Goal: Information Seeking & Learning: Learn about a topic

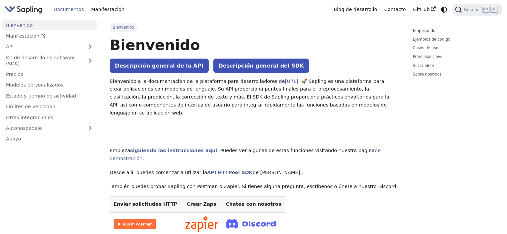
click at [172, 97] on font ". 🚀 Sapling es una plataforma para crear aplicaciones con modelos de lenguaje. …" at bounding box center [250, 97] width 280 height 37
click at [28, 11] on img "Principal" at bounding box center [24, 10] width 38 height 10
click at [49, 41] on ul "Bienvenido Manifestación API Kit de desarrollo de software (SDK) Precios Modelo…" at bounding box center [49, 82] width 94 height 124
click at [48, 46] on link "API" at bounding box center [42, 47] width 81 height 10
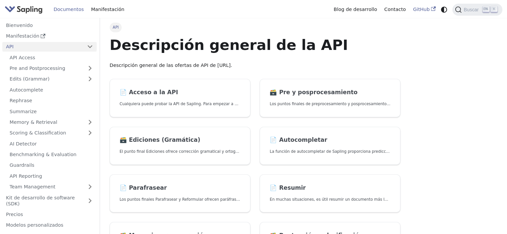
click at [418, 8] on font "GitHub" at bounding box center [421, 9] width 17 height 5
